Goal: Purchase product/service

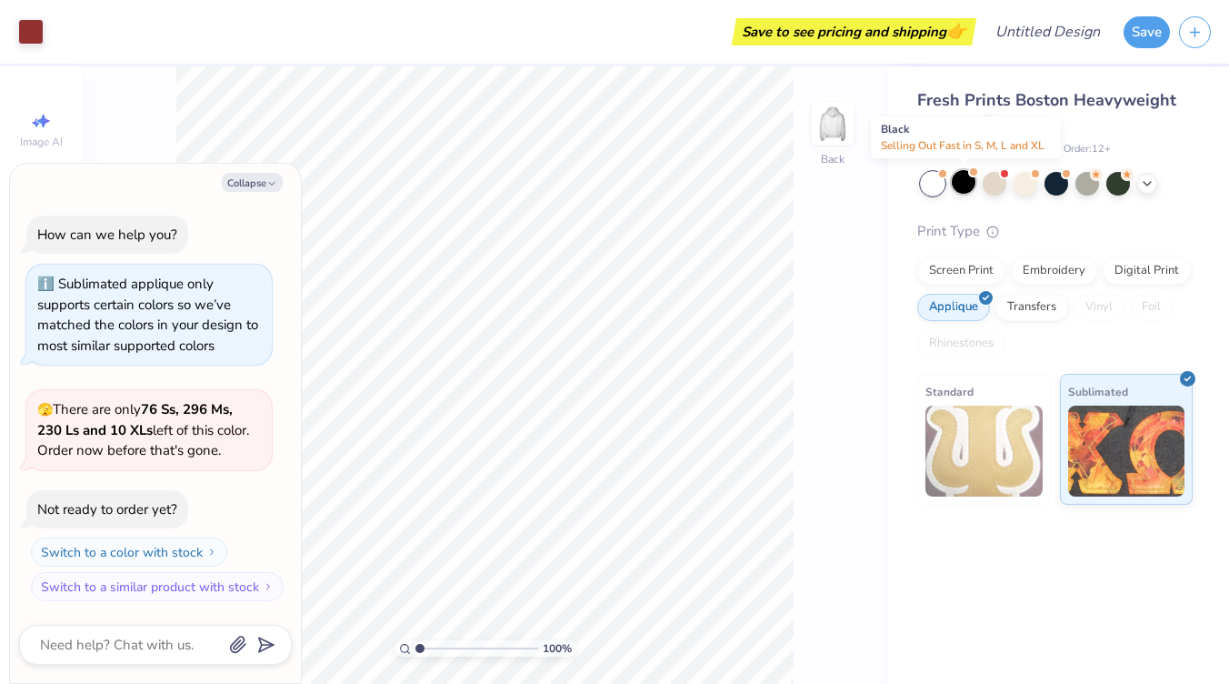
click at [959, 186] on div at bounding box center [964, 182] width 24 height 24
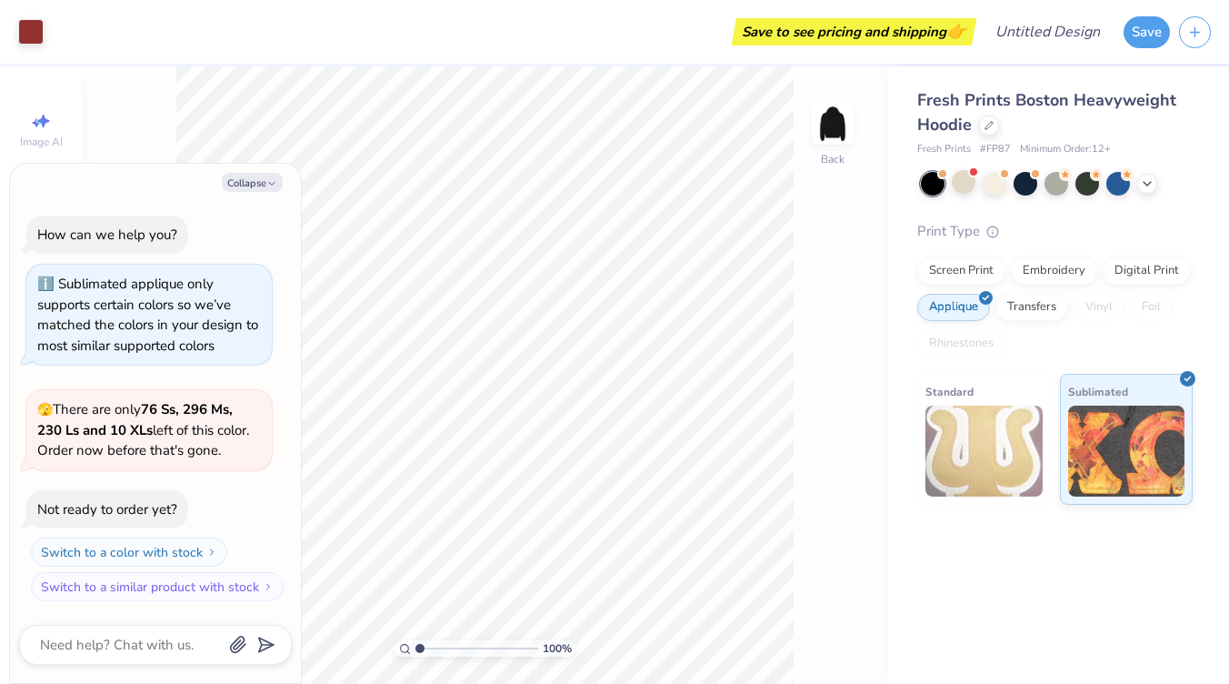
scroll to position [205, 0]
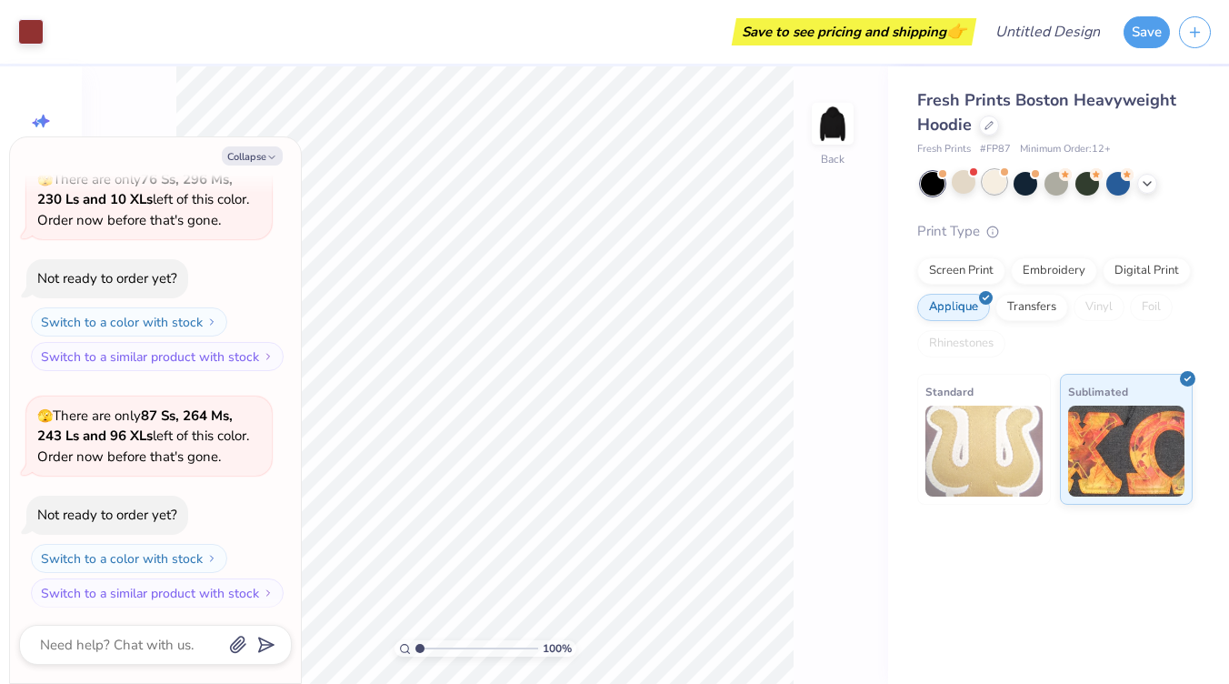
click at [1002, 184] on div at bounding box center [995, 182] width 24 height 24
click at [954, 275] on div "Screen Print" at bounding box center [962, 268] width 88 height 27
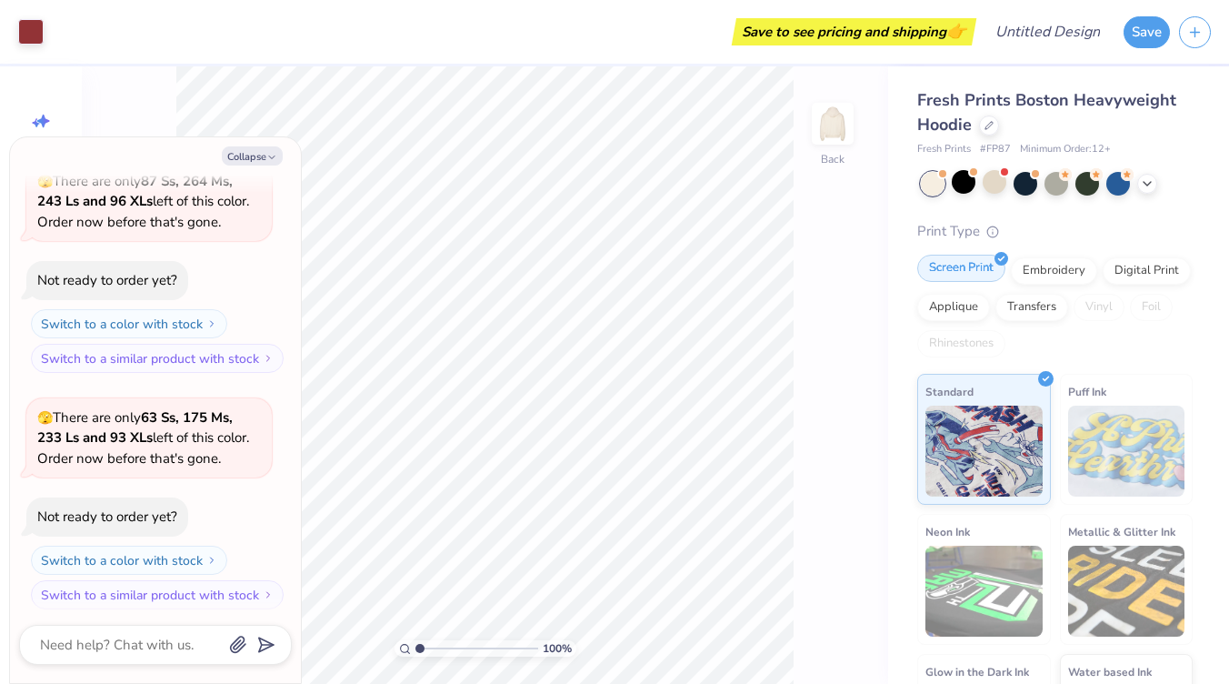
scroll to position [548, 0]
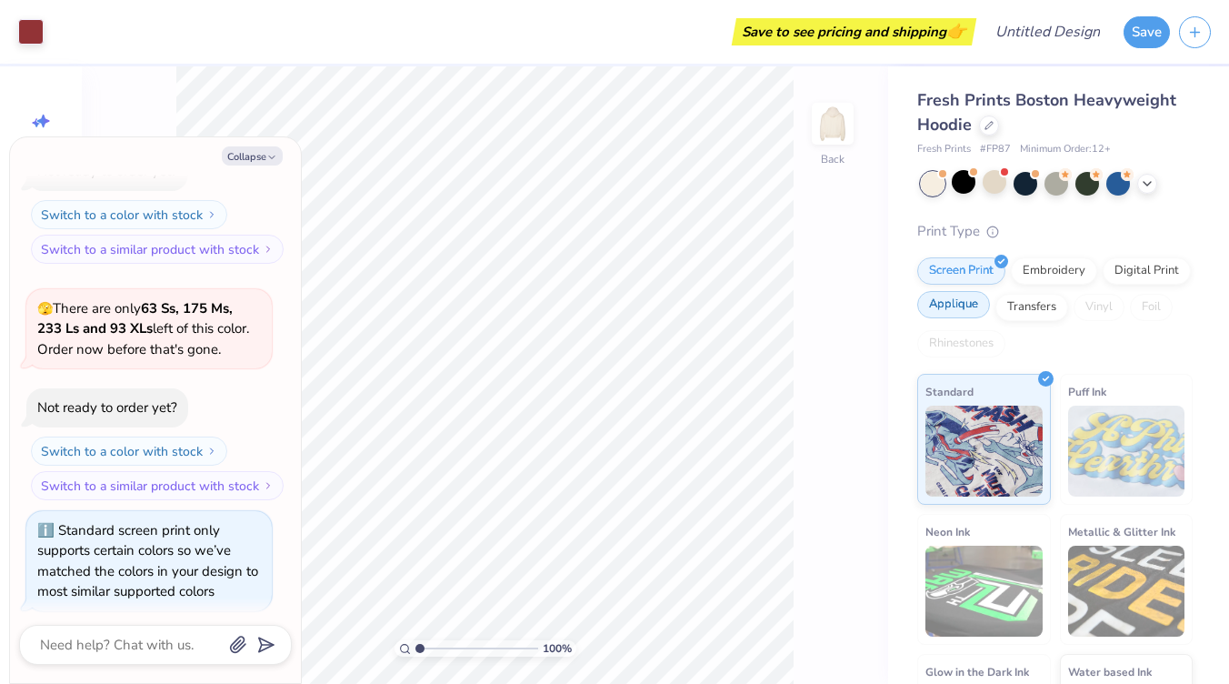
click at [941, 303] on div "Applique" at bounding box center [954, 304] width 73 height 27
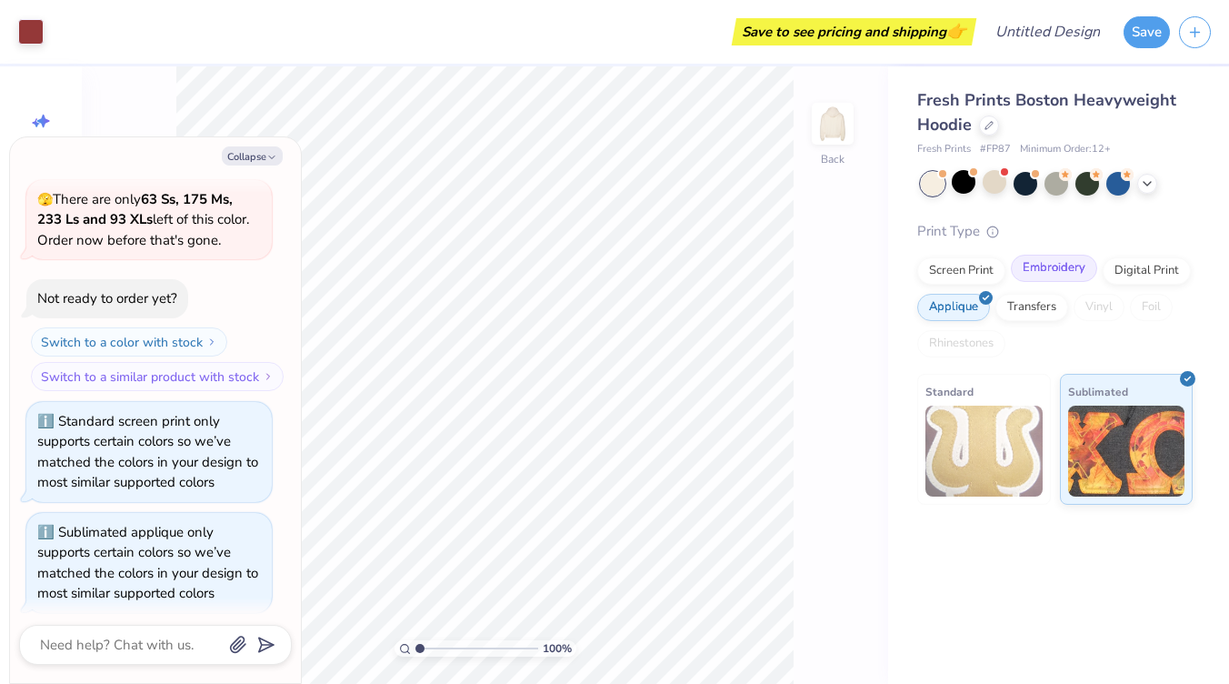
click at [1023, 269] on div "Embroidery" at bounding box center [1054, 268] width 86 height 27
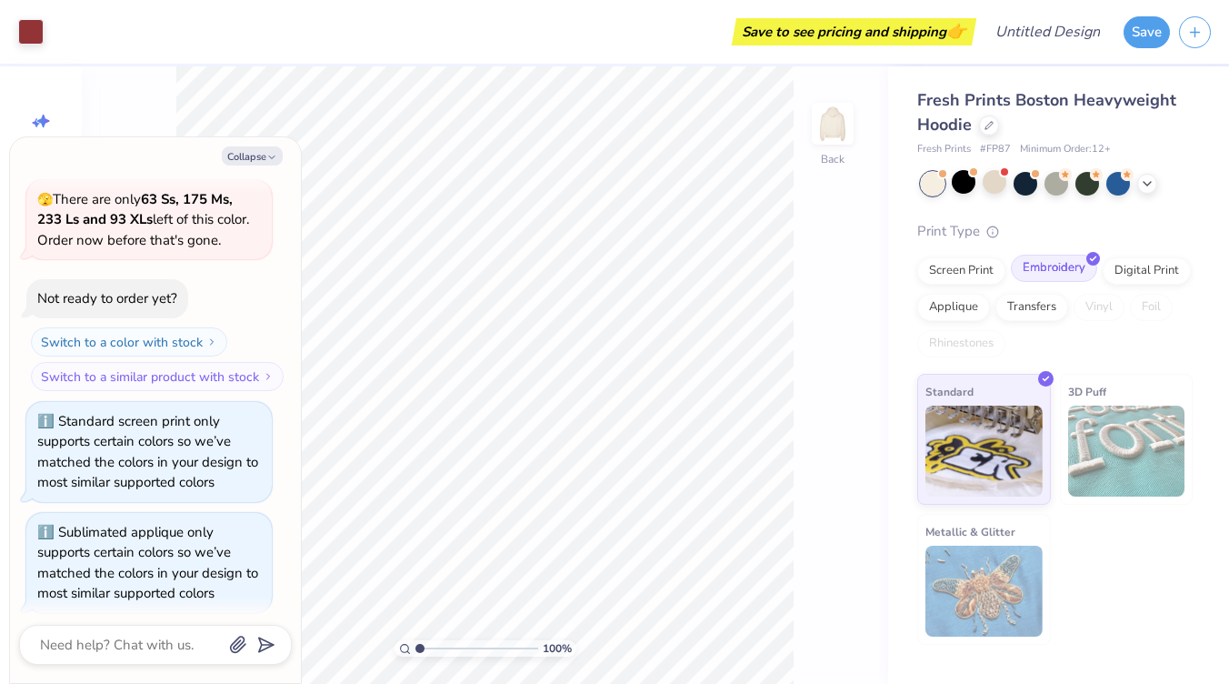
scroll to position [767, 0]
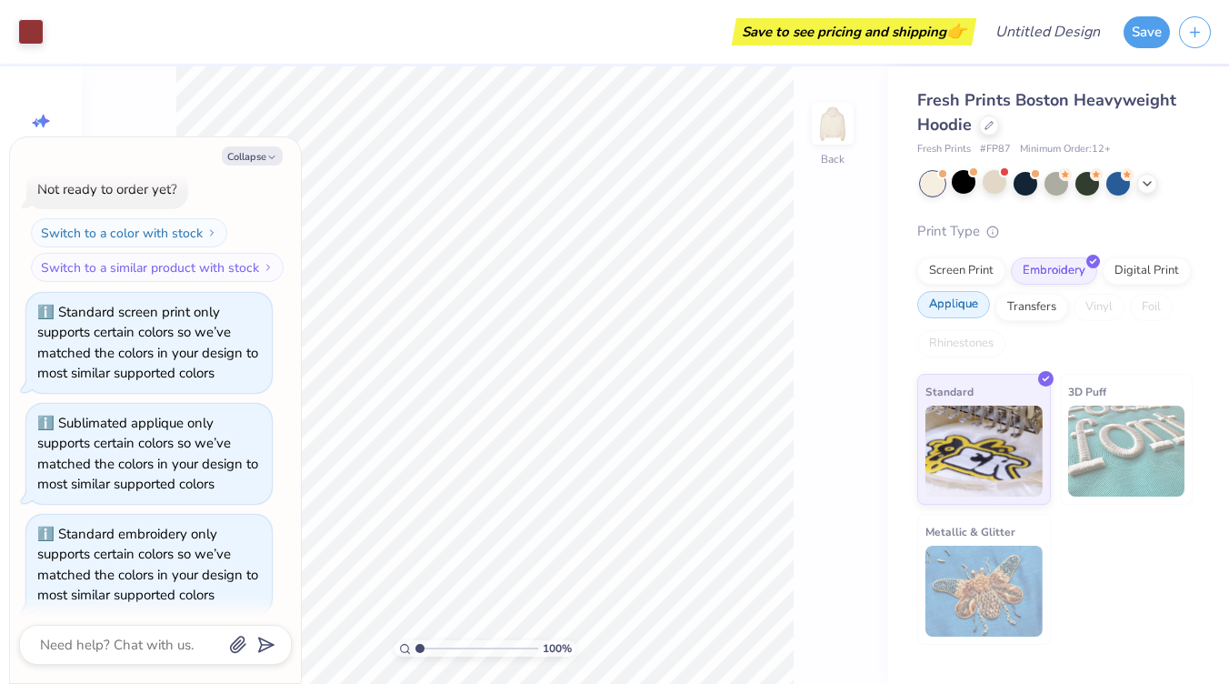
click at [952, 304] on div "Applique" at bounding box center [954, 304] width 73 height 27
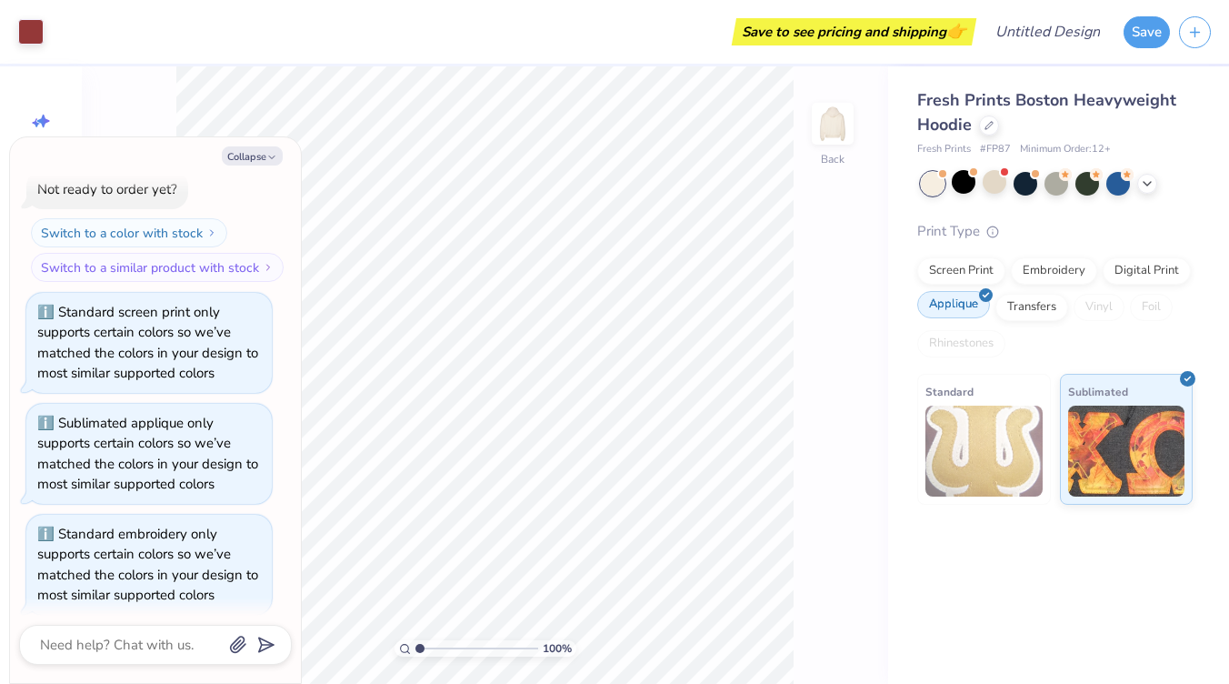
scroll to position [876, 0]
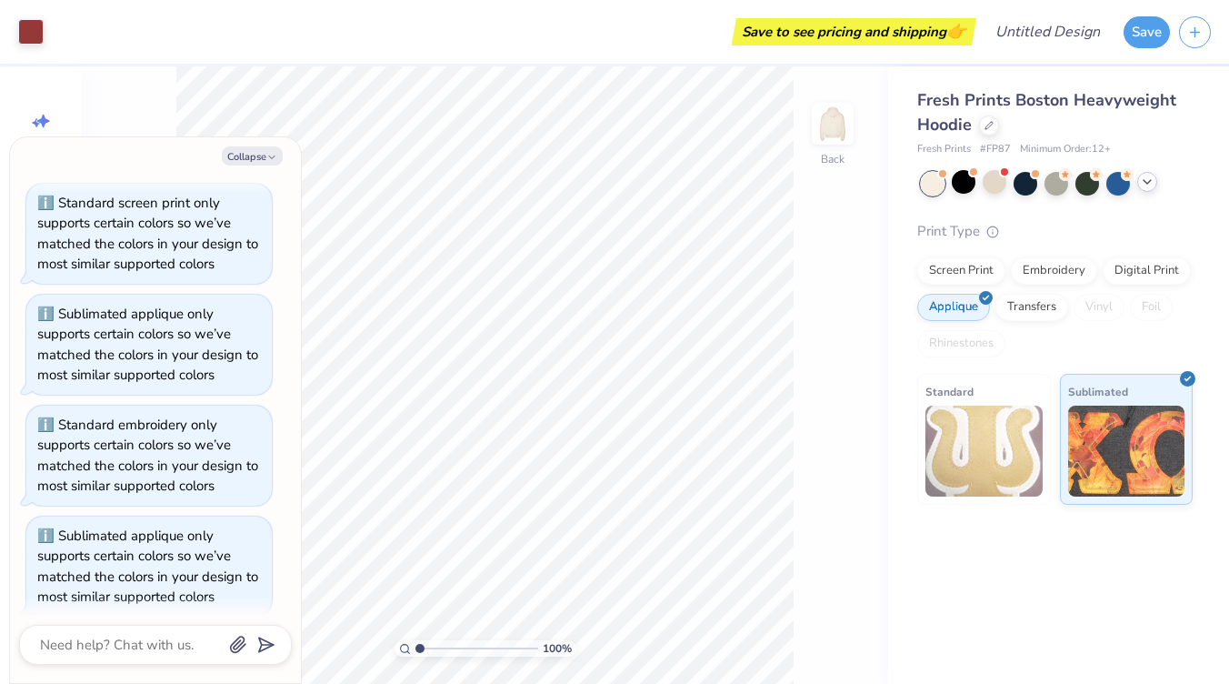
click at [1149, 181] on icon at bounding box center [1147, 182] width 15 height 15
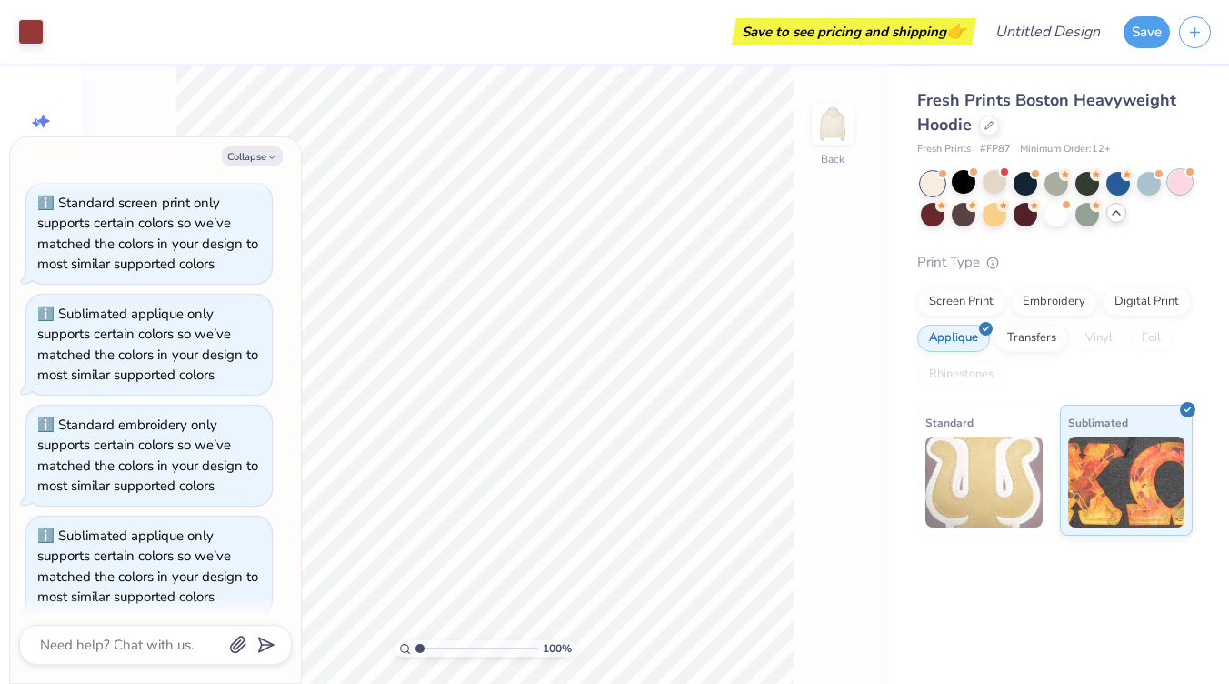
click at [1188, 178] on div at bounding box center [1181, 182] width 24 height 24
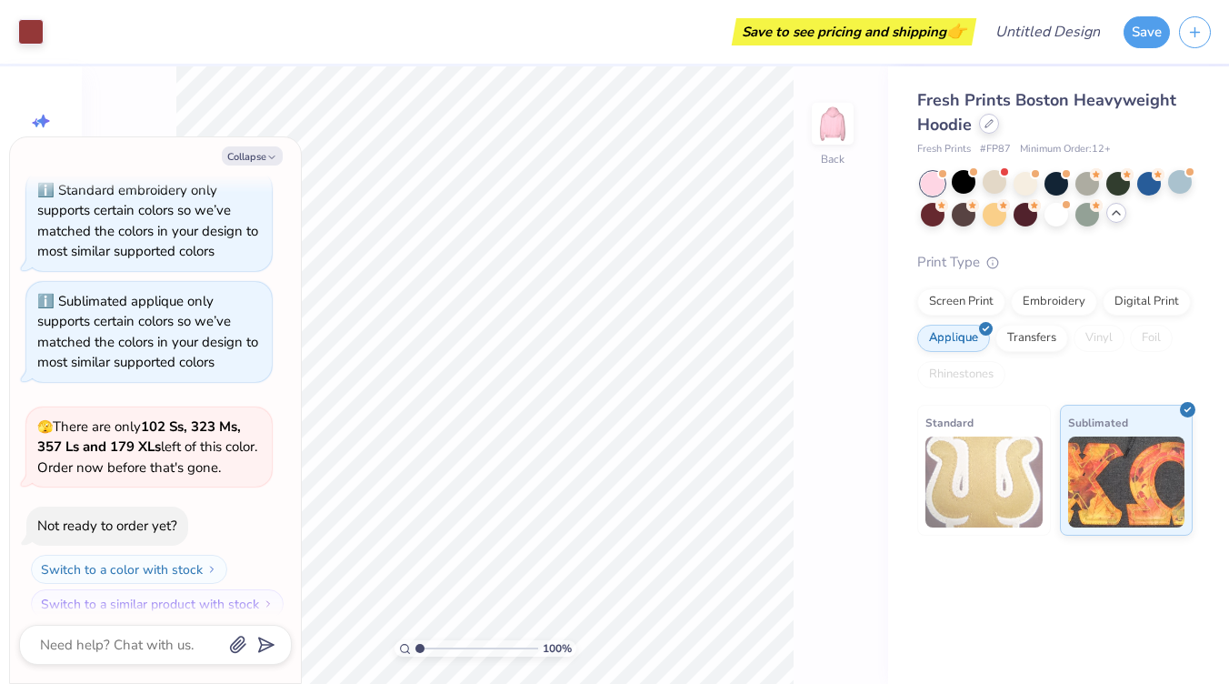
click at [989, 126] on icon at bounding box center [989, 123] width 9 height 9
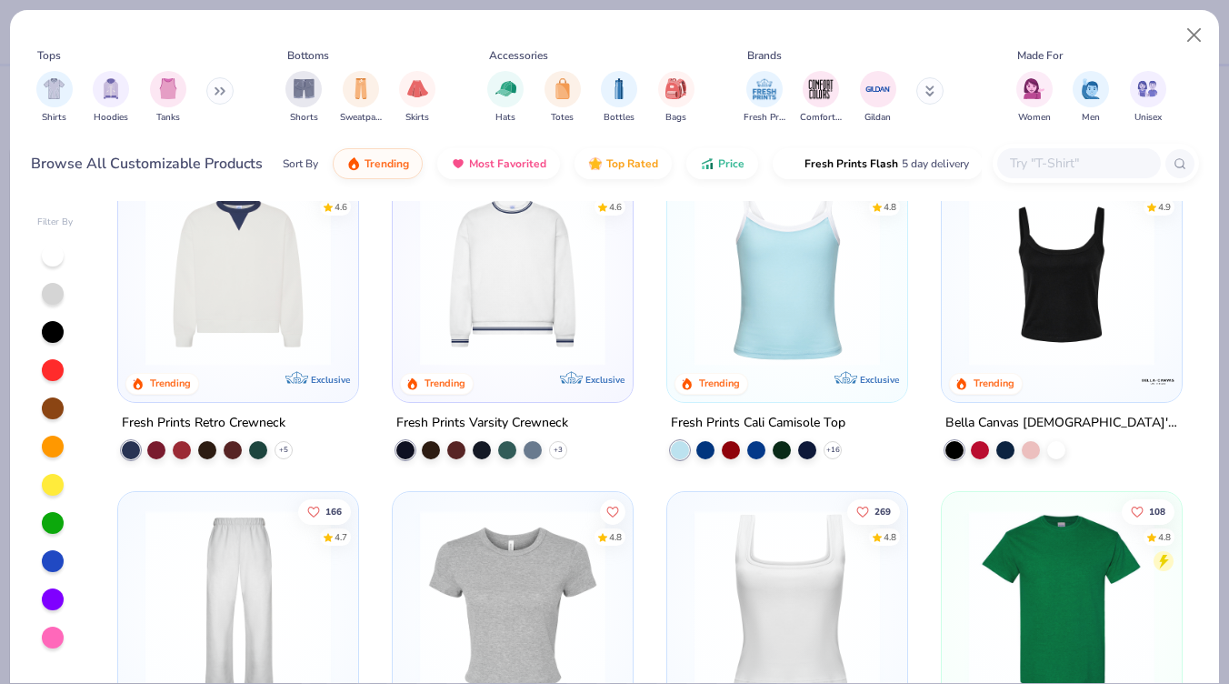
scroll to position [377, 0]
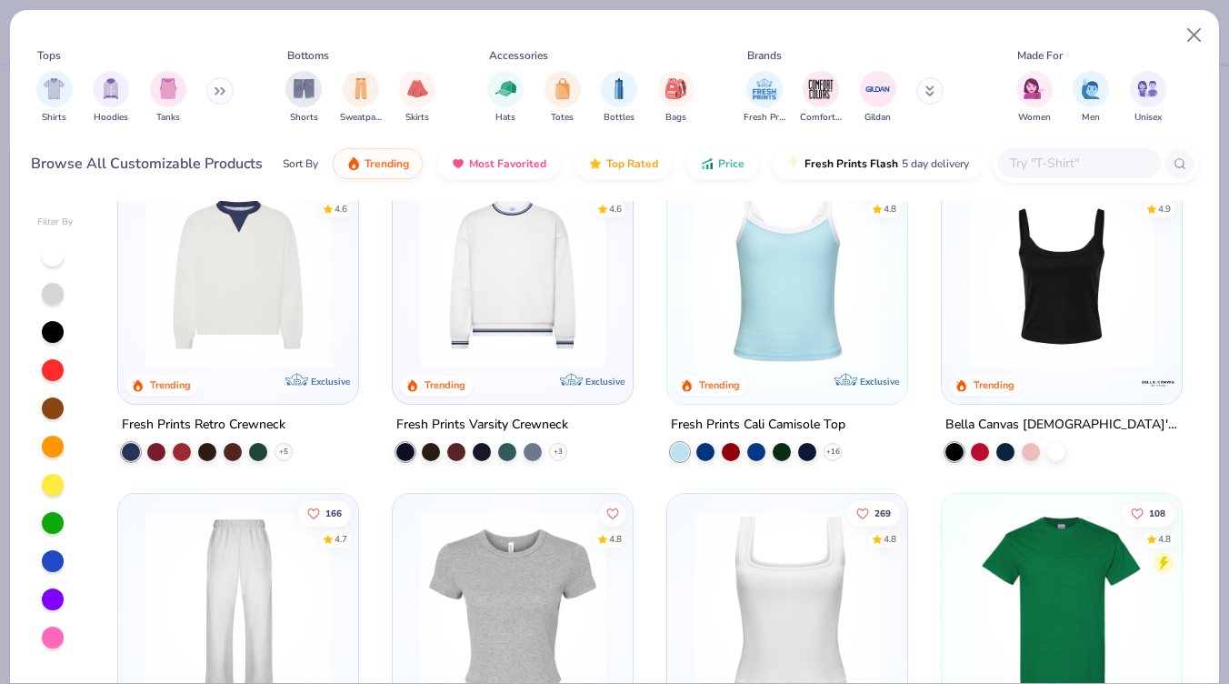
click at [774, 306] on img at bounding box center [788, 275] width 204 height 186
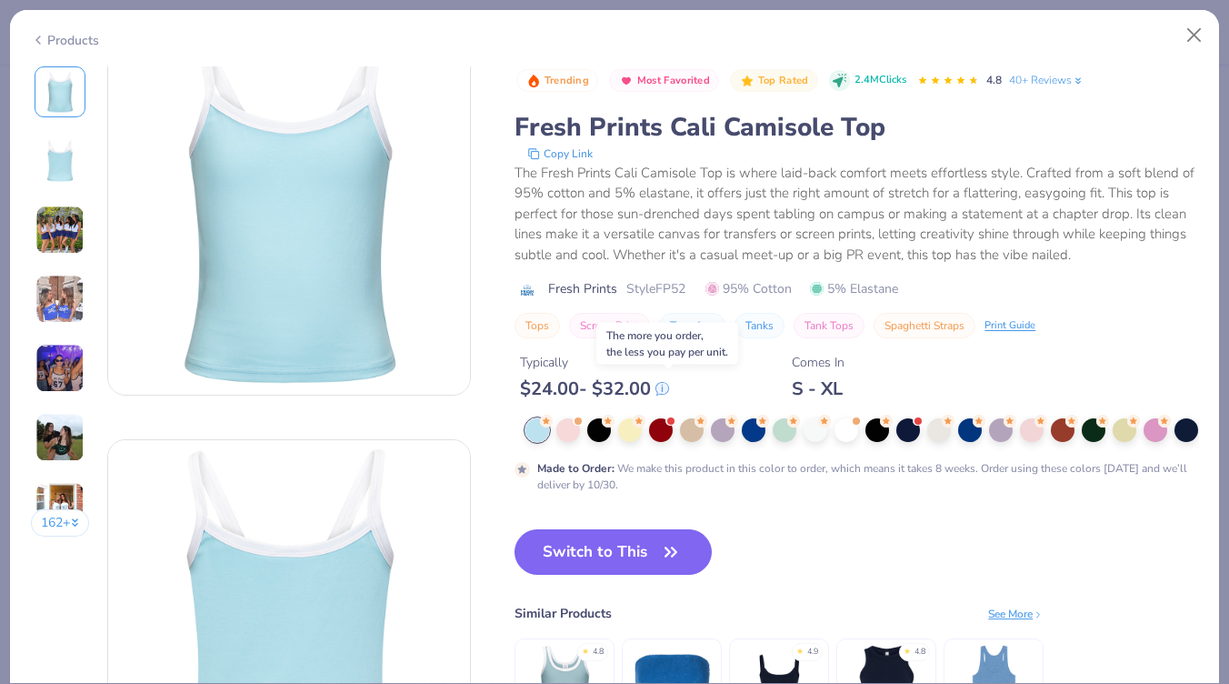
scroll to position [40, 0]
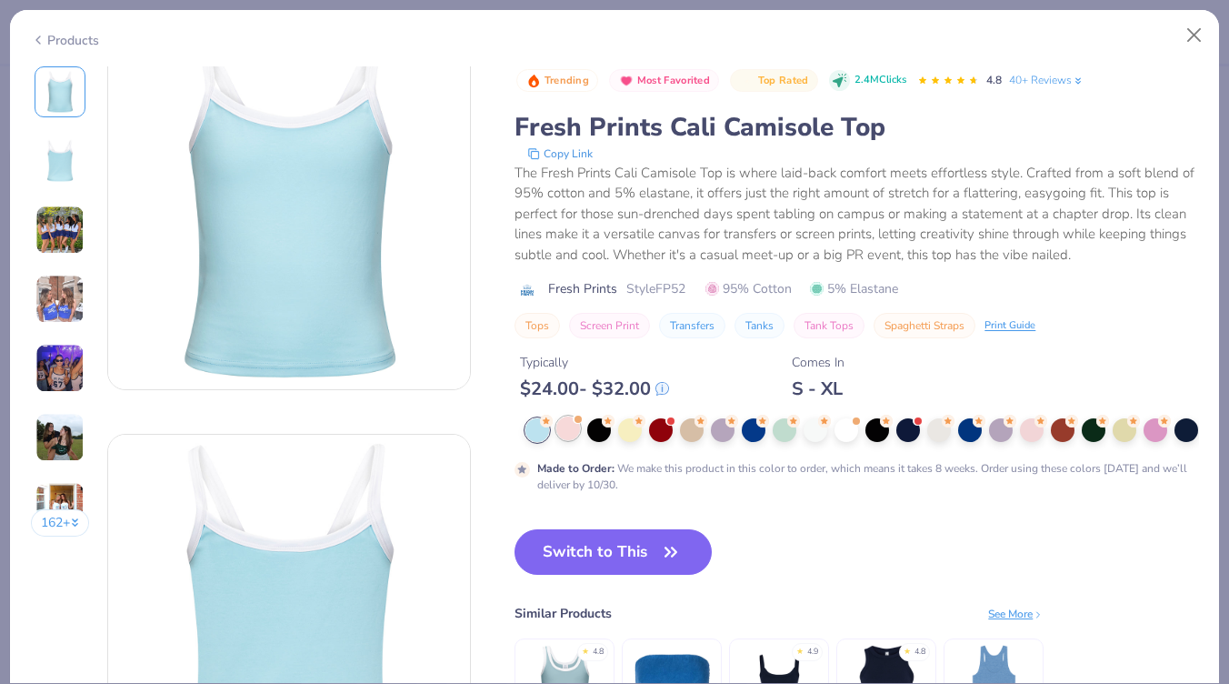
click at [569, 435] on div at bounding box center [569, 428] width 24 height 24
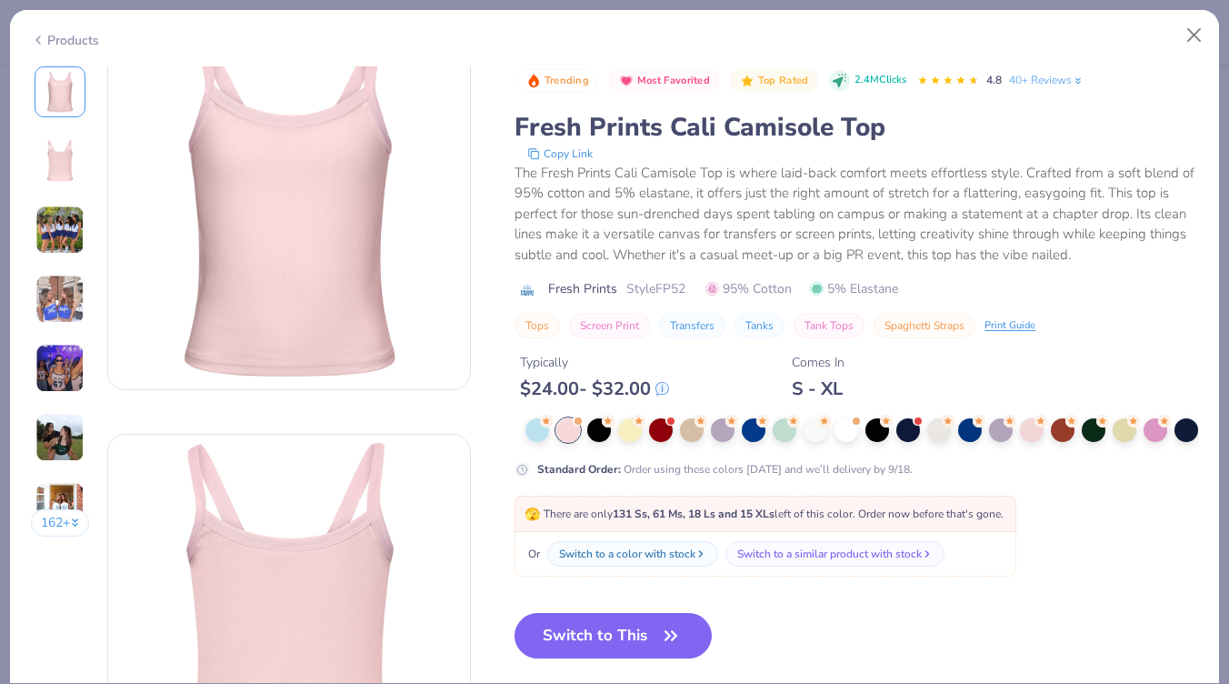
click at [607, 329] on button "Screen Print" at bounding box center [609, 325] width 81 height 25
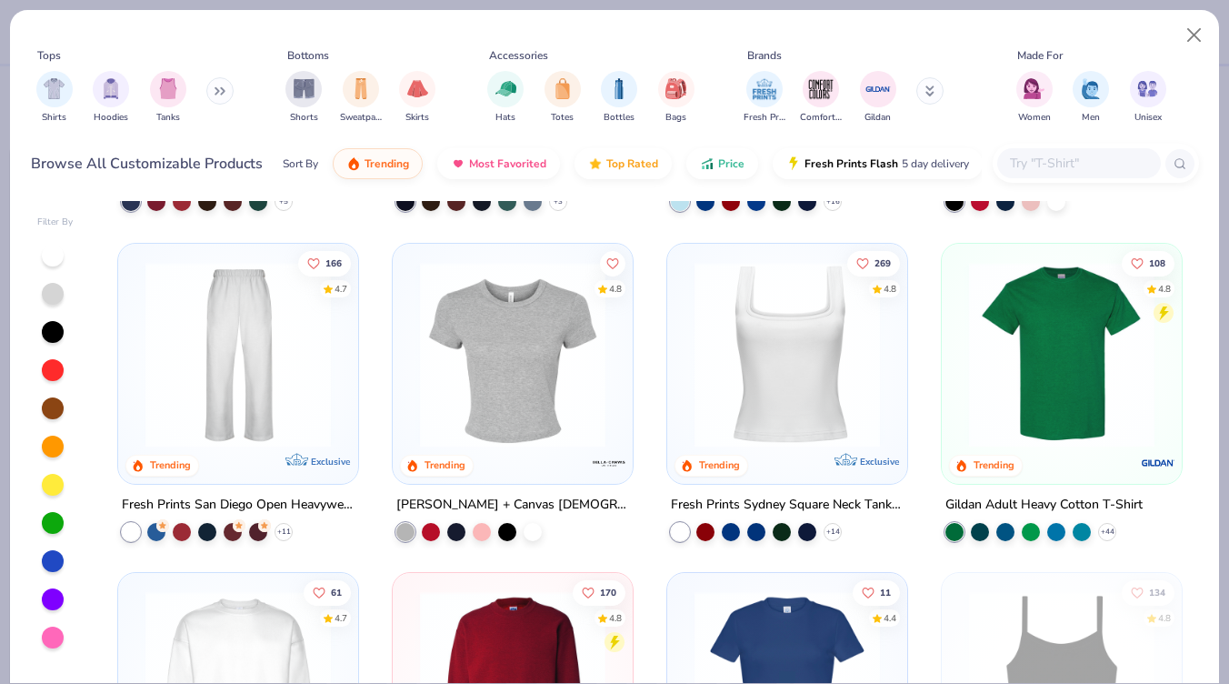
scroll to position [627, 0]
type textarea "x"
